Goal: Task Accomplishment & Management: Manage account settings

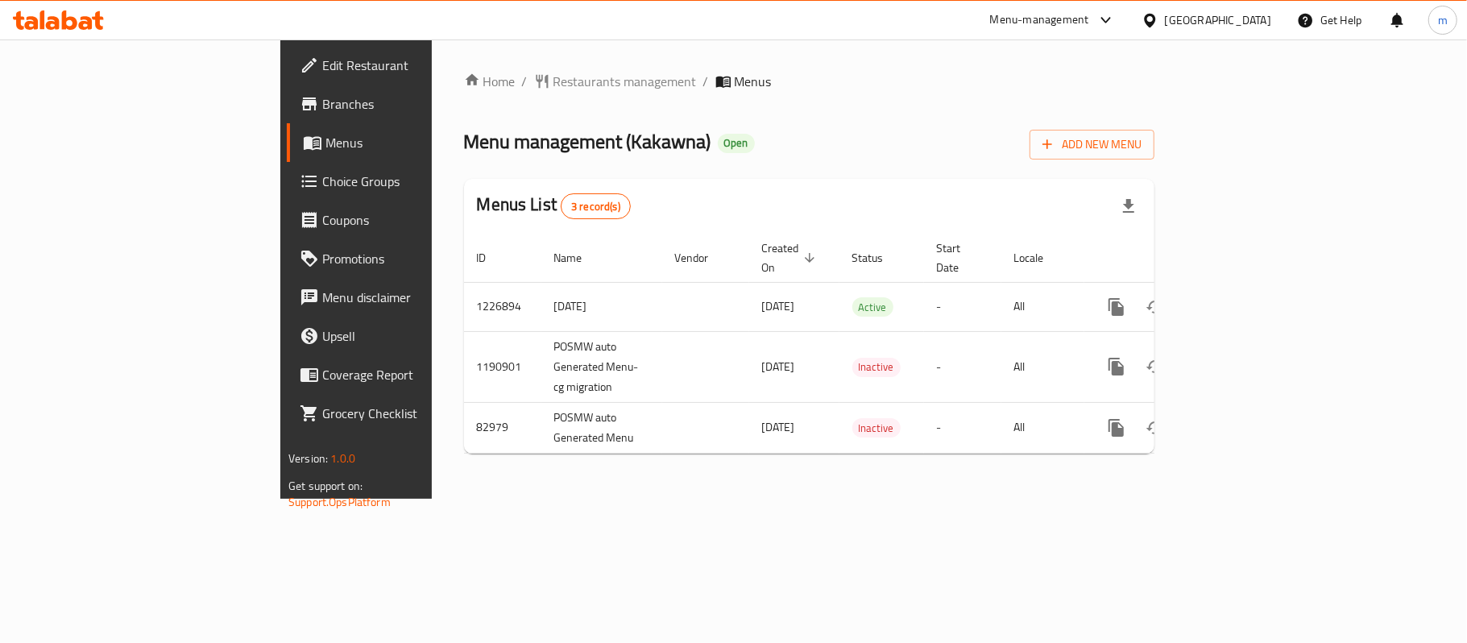
click at [91, 18] on icon at bounding box center [58, 19] width 91 height 19
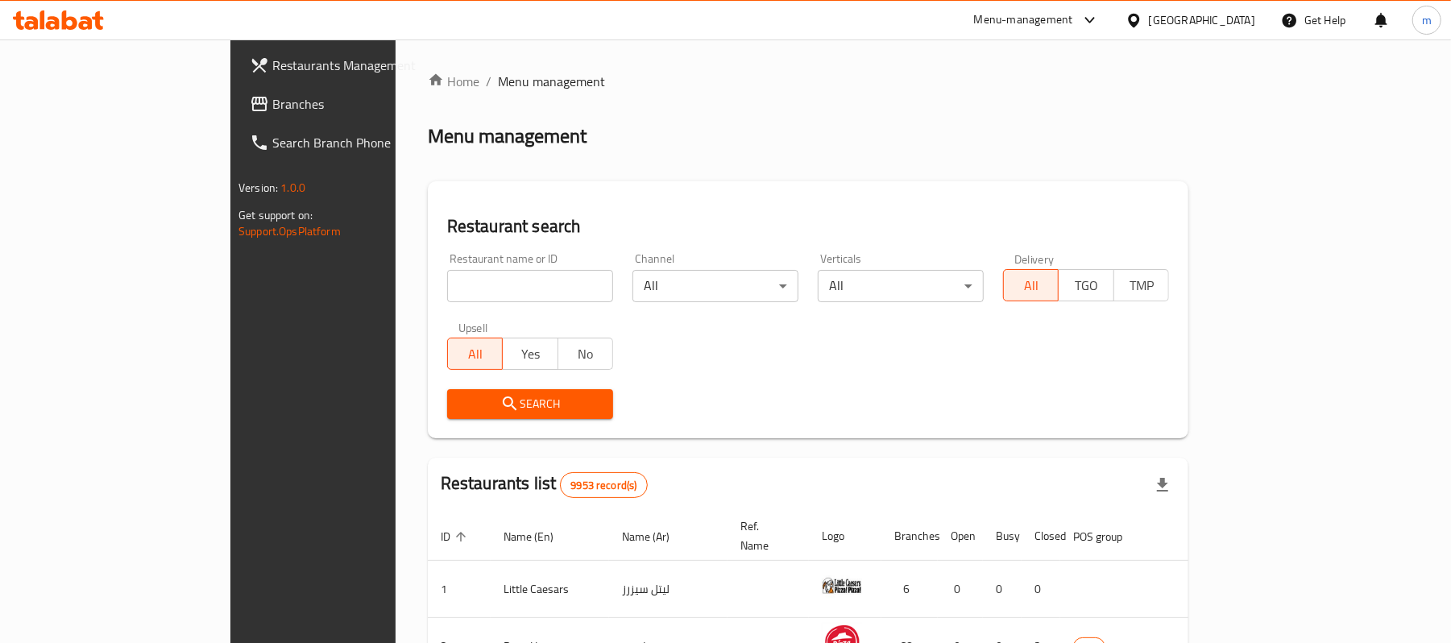
drag, startPoint x: 309, startPoint y: 268, endPoint x: 278, endPoint y: 337, distance: 75.4
drag, startPoint x: 278, startPoint y: 337, endPoint x: 765, endPoint y: 350, distance: 486.9
click at [820, 362] on div "Restaurant name or ID Restaurant name or ID Channel All ​ Verticals All ​ Deliv…" at bounding box center [808, 335] width 741 height 185
paste input "7366"
type input "7366"
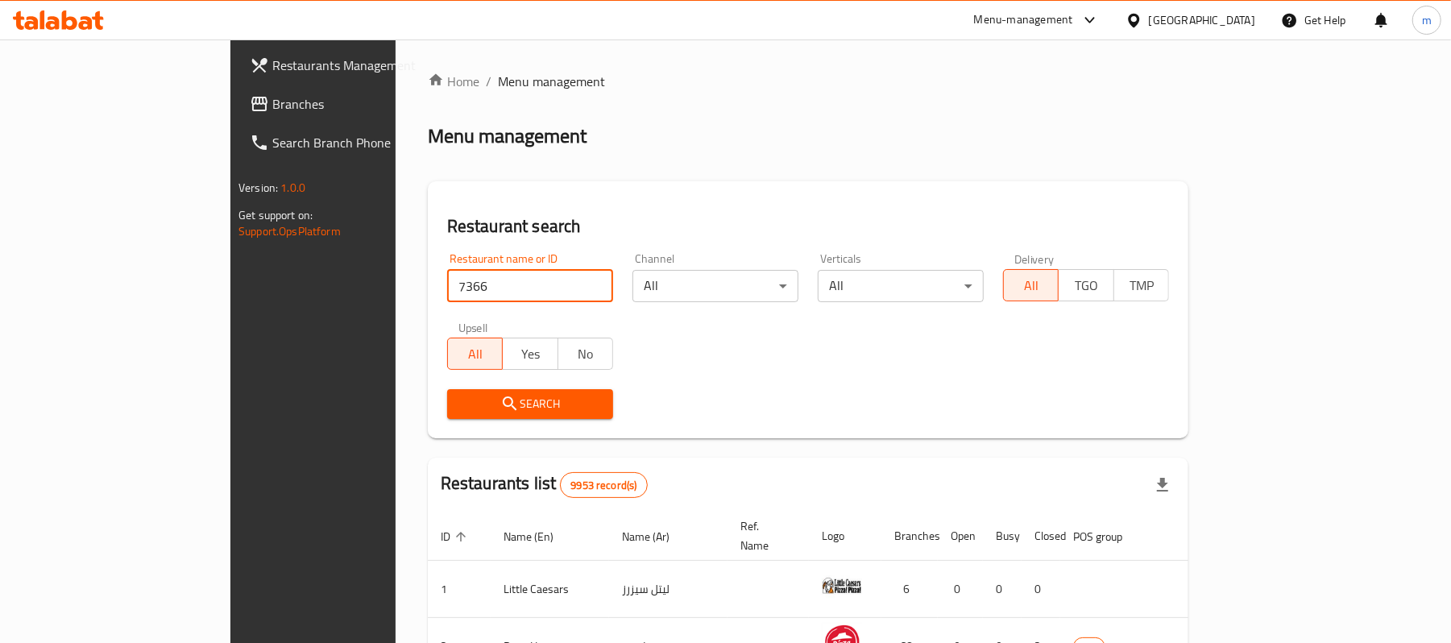
click button "Search" at bounding box center [530, 404] width 166 height 30
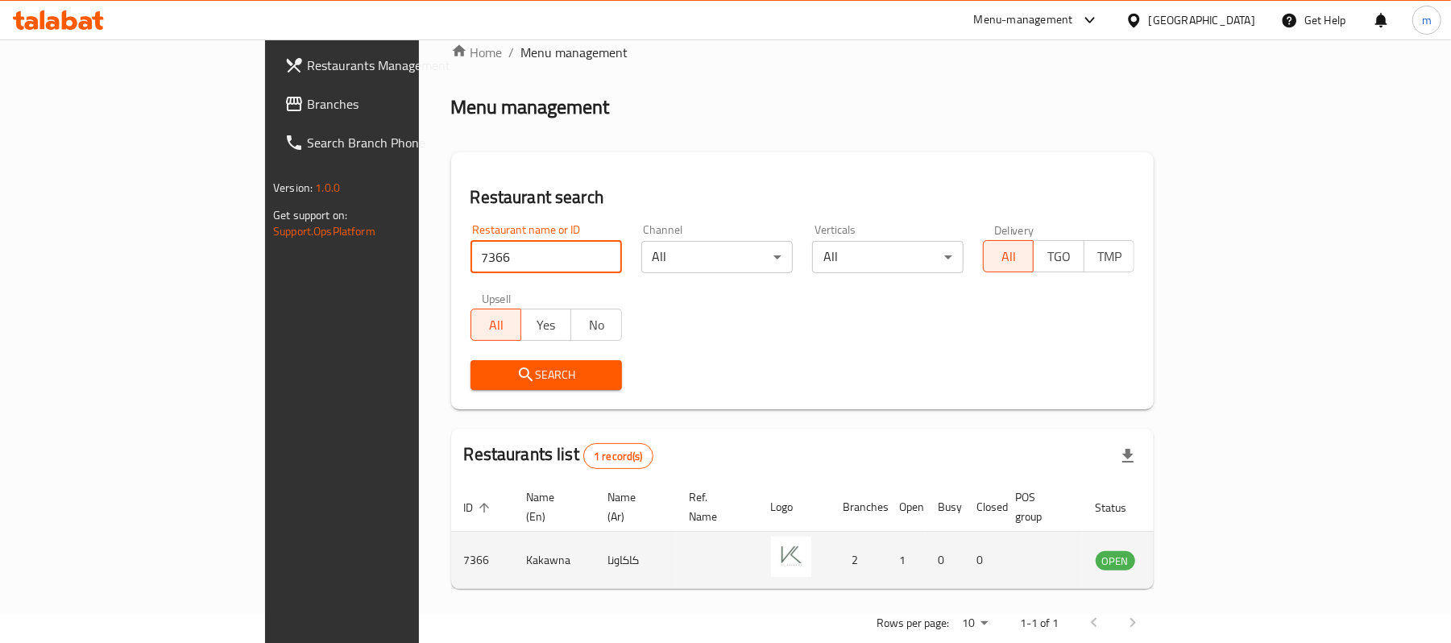
scroll to position [45, 0]
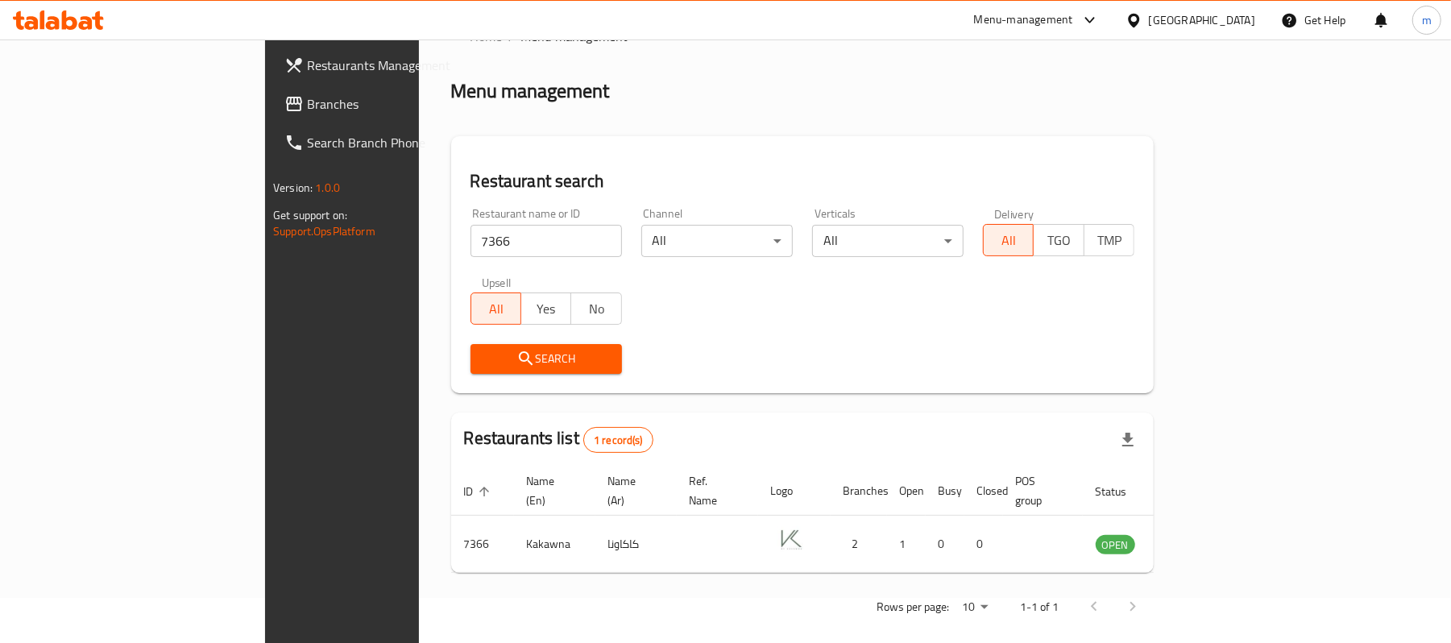
click at [62, 26] on icon at bounding box center [69, 19] width 15 height 19
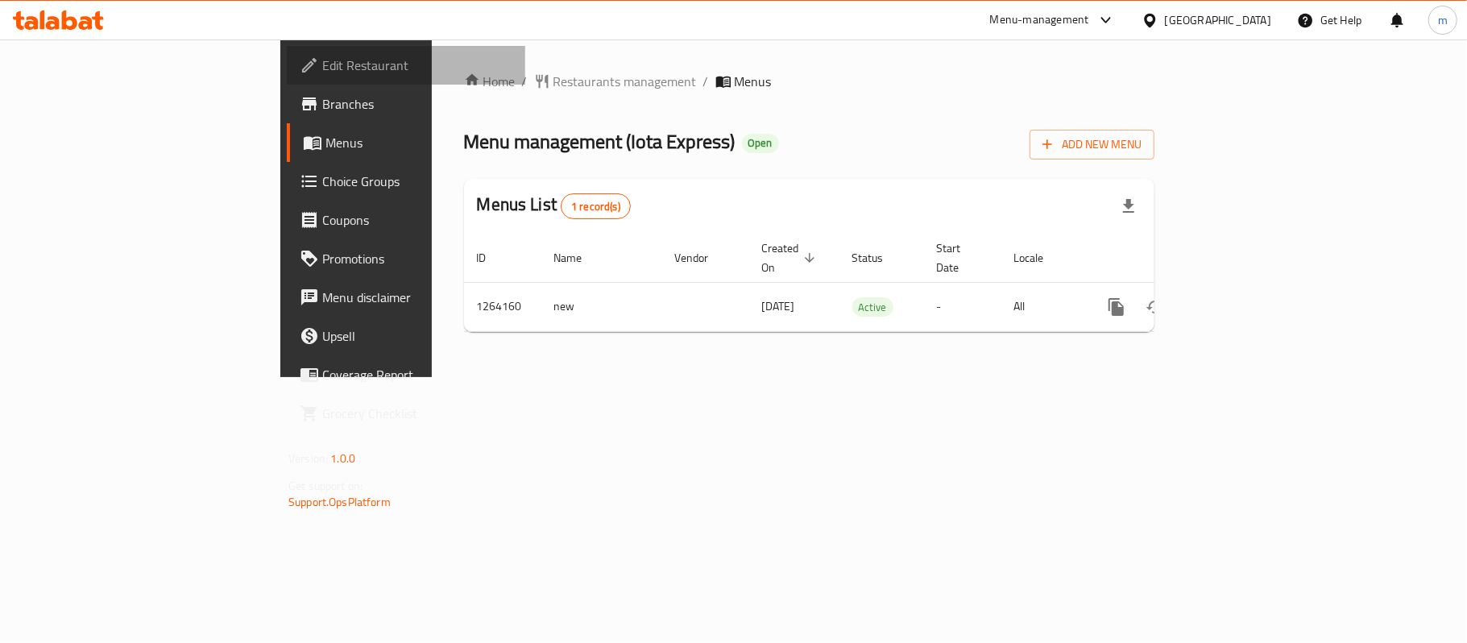
click at [322, 66] on span "Edit Restaurant" at bounding box center [417, 65] width 190 height 19
